Goal: Information Seeking & Learning: Learn about a topic

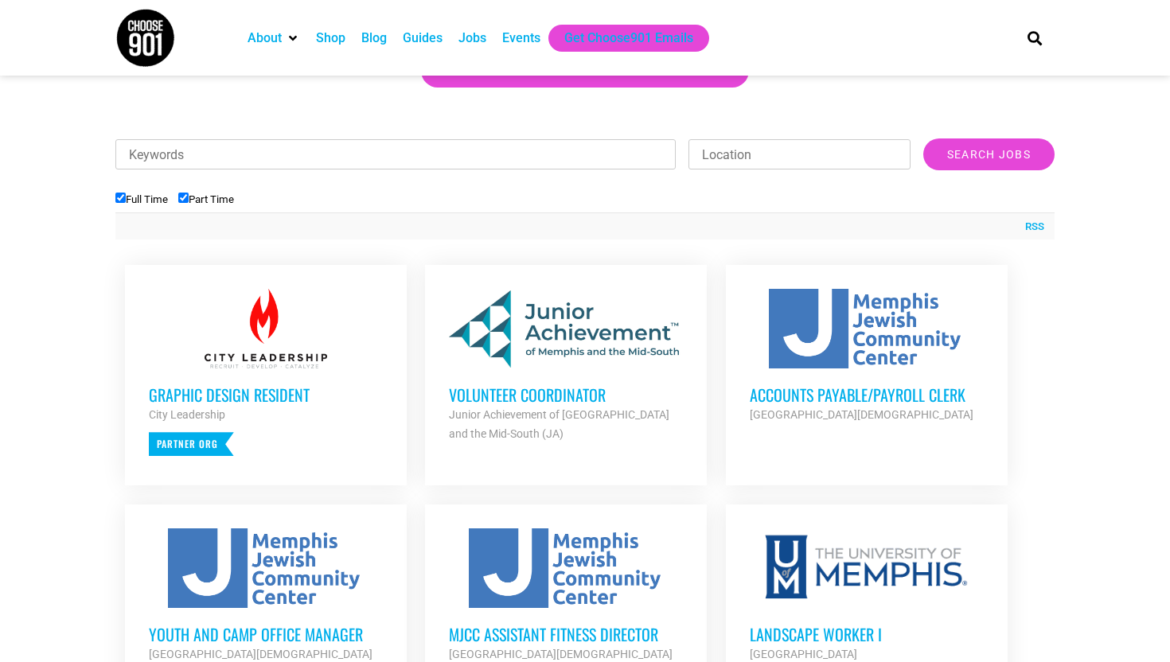
scroll to position [466, 0]
click at [300, 377] on div "Graphic Design Resident City Leadership Partner Org" at bounding box center [266, 412] width 234 height 88
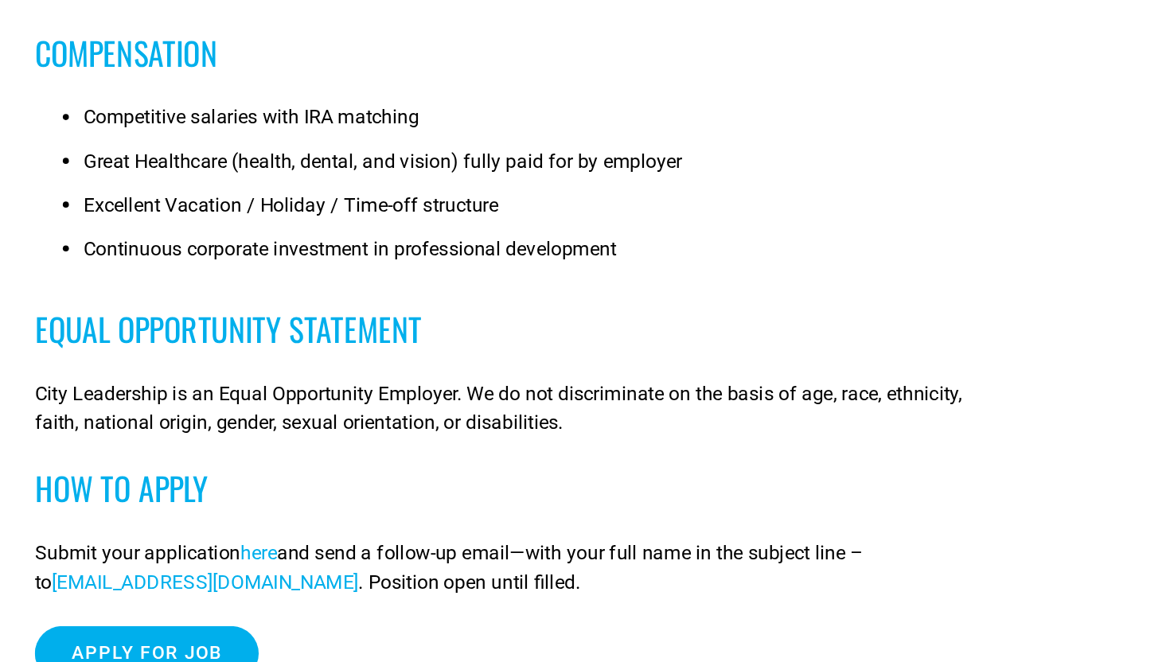
scroll to position [1104, 0]
